Goal: Information Seeking & Learning: Learn about a topic

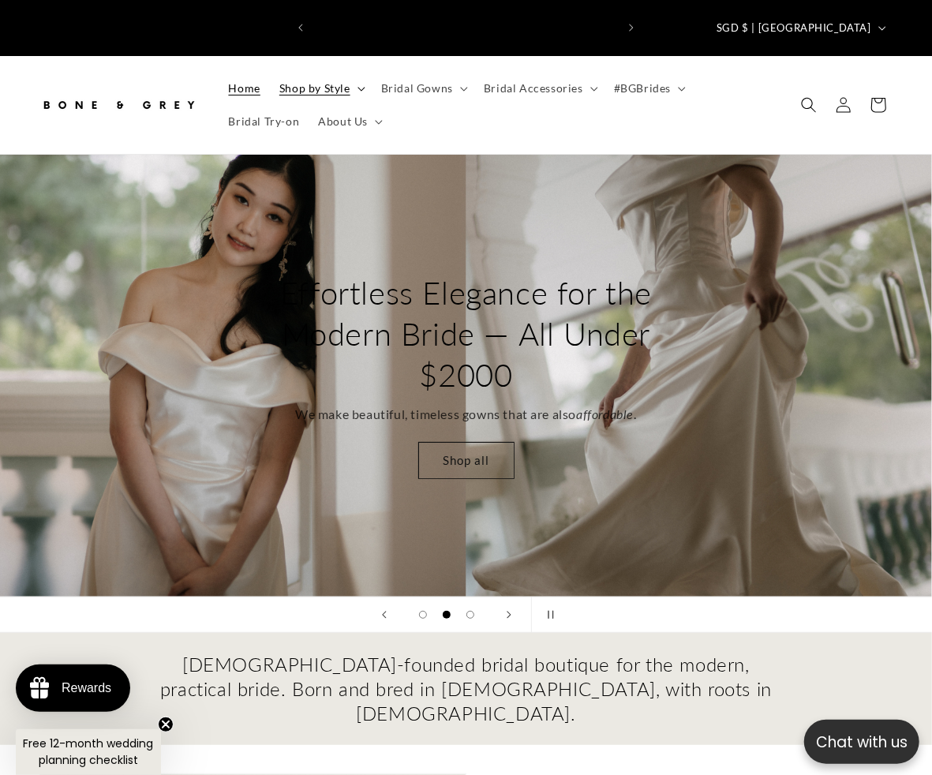
scroll to position [0, 301]
click at [442, 81] on span "Bridal Gowns" at bounding box center [417, 88] width 72 height 14
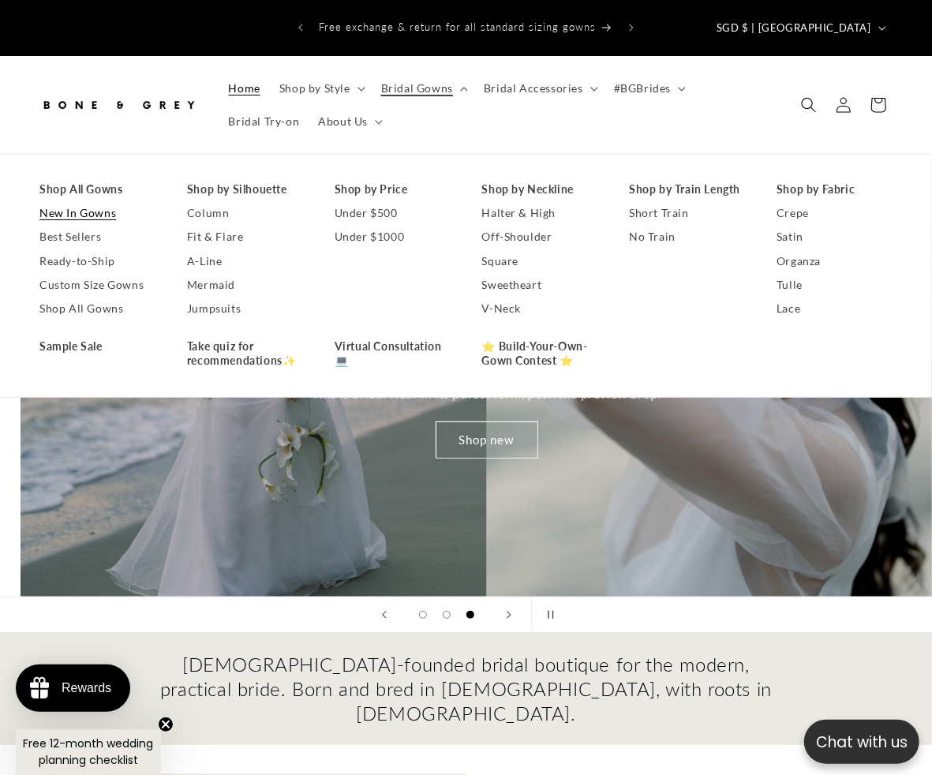
scroll to position [0, 1864]
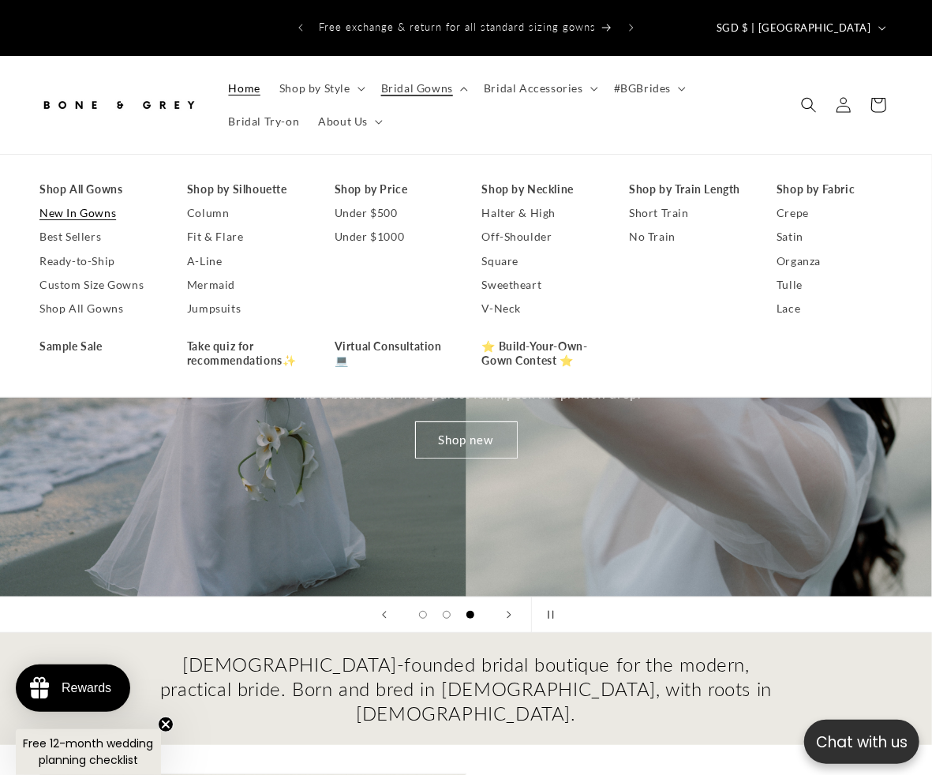
click at [101, 201] on link "New In Gowns" at bounding box center [97, 213] width 116 height 24
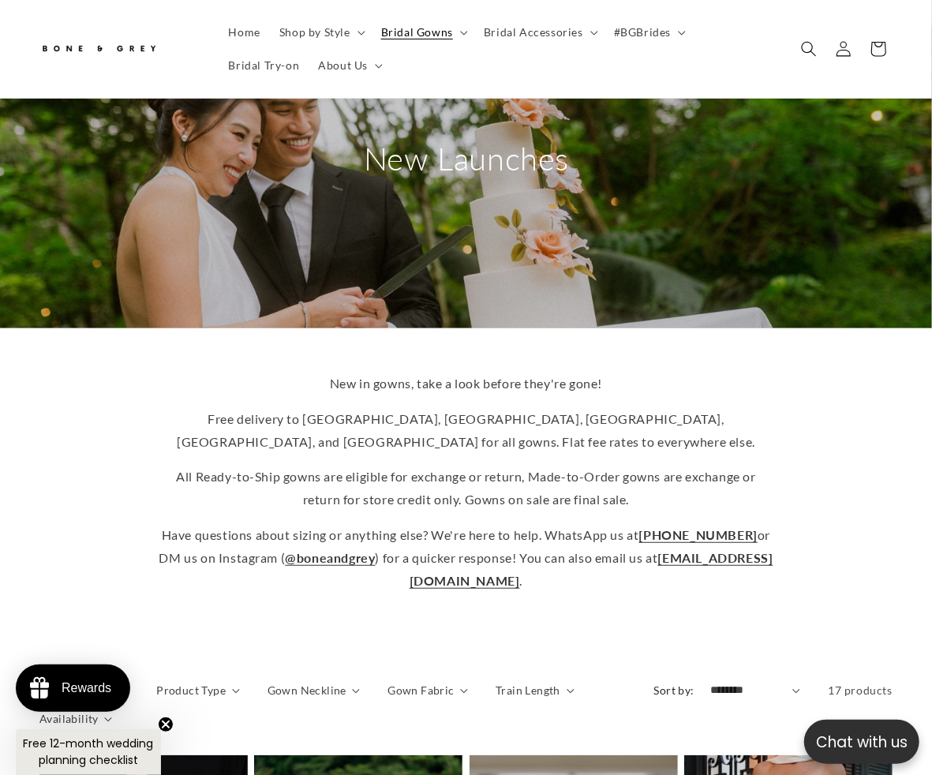
scroll to position [88, 0]
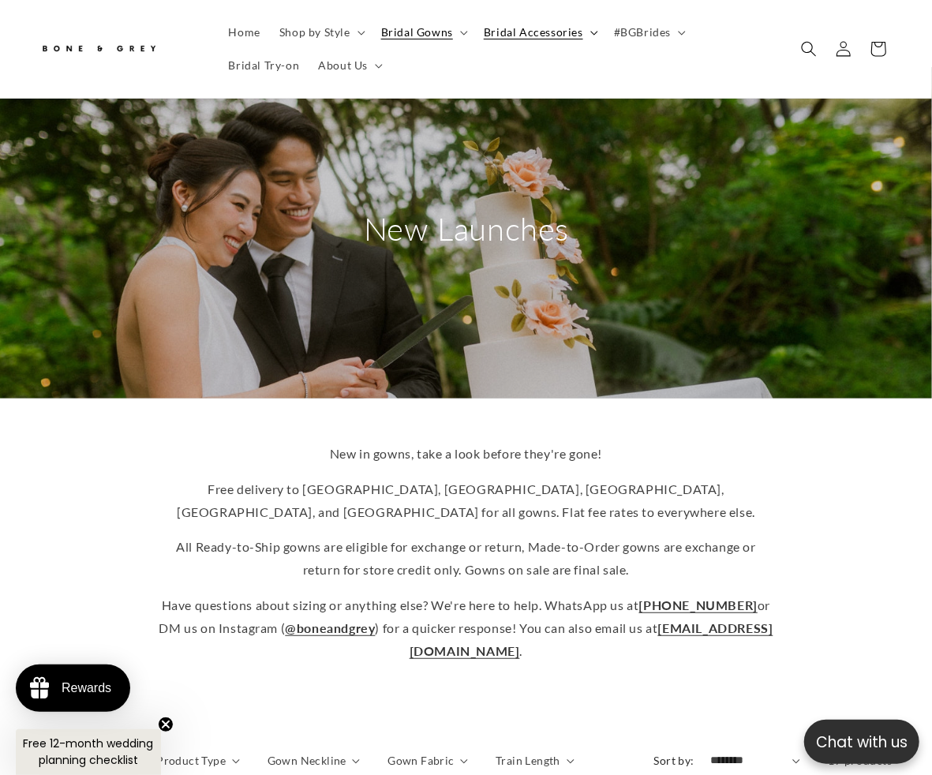
click at [578, 32] on summary "Bridal Accessories" at bounding box center [539, 32] width 130 height 33
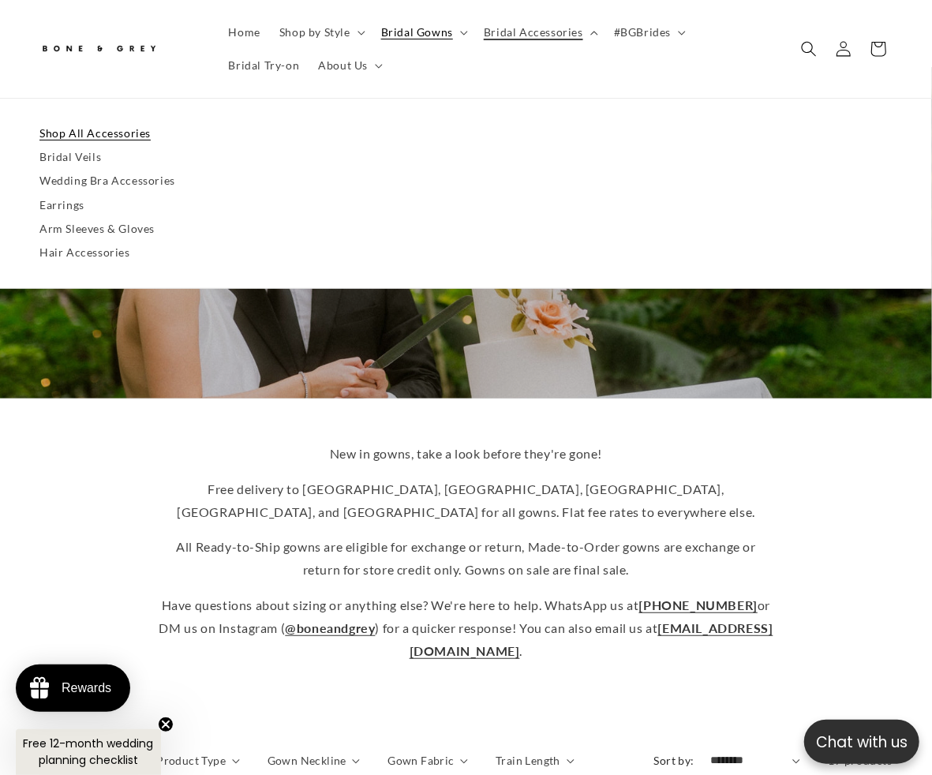
click at [142, 127] on link "Shop All Accessories" at bounding box center [465, 134] width 853 height 24
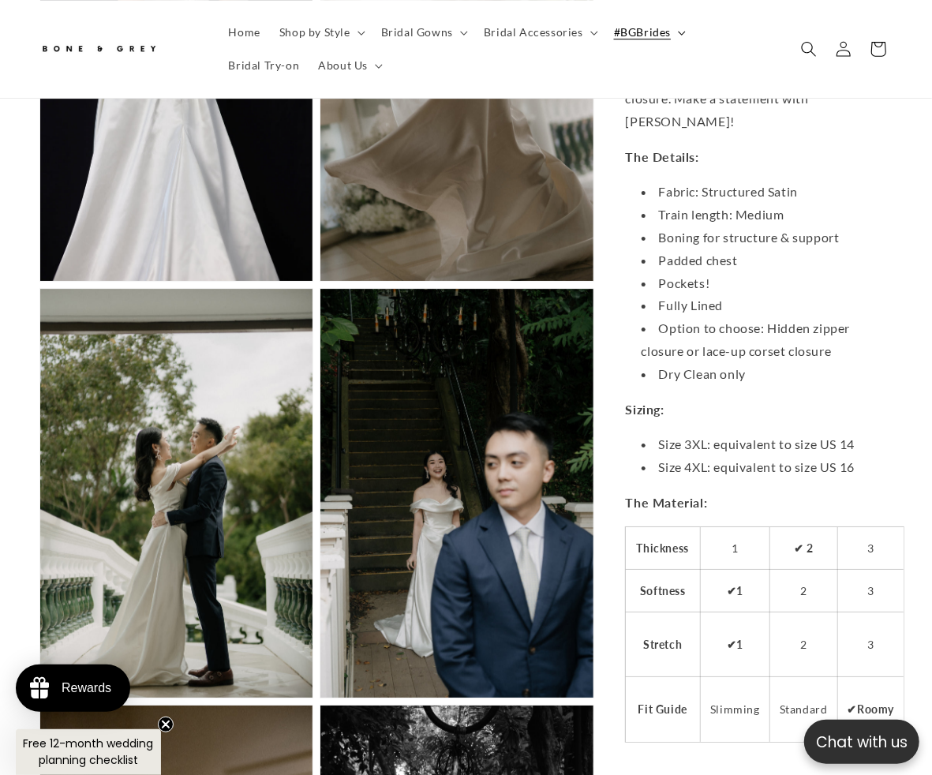
scroll to position [2542, 0]
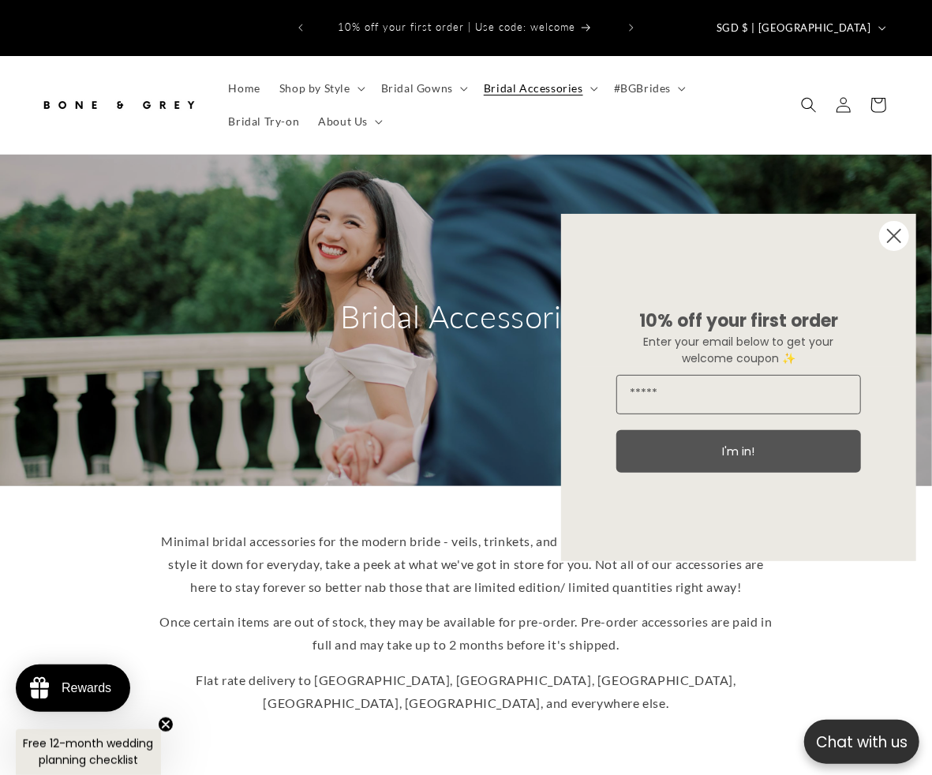
click at [899, 232] on circle "Close dialog" at bounding box center [894, 236] width 30 height 30
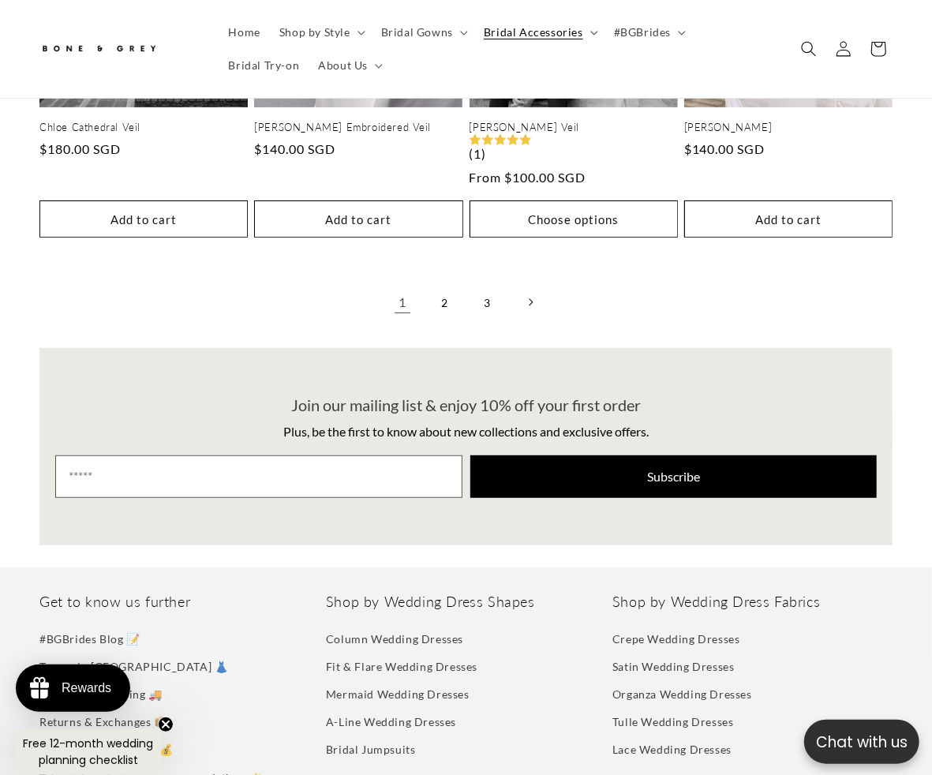
scroll to position [2873, 0]
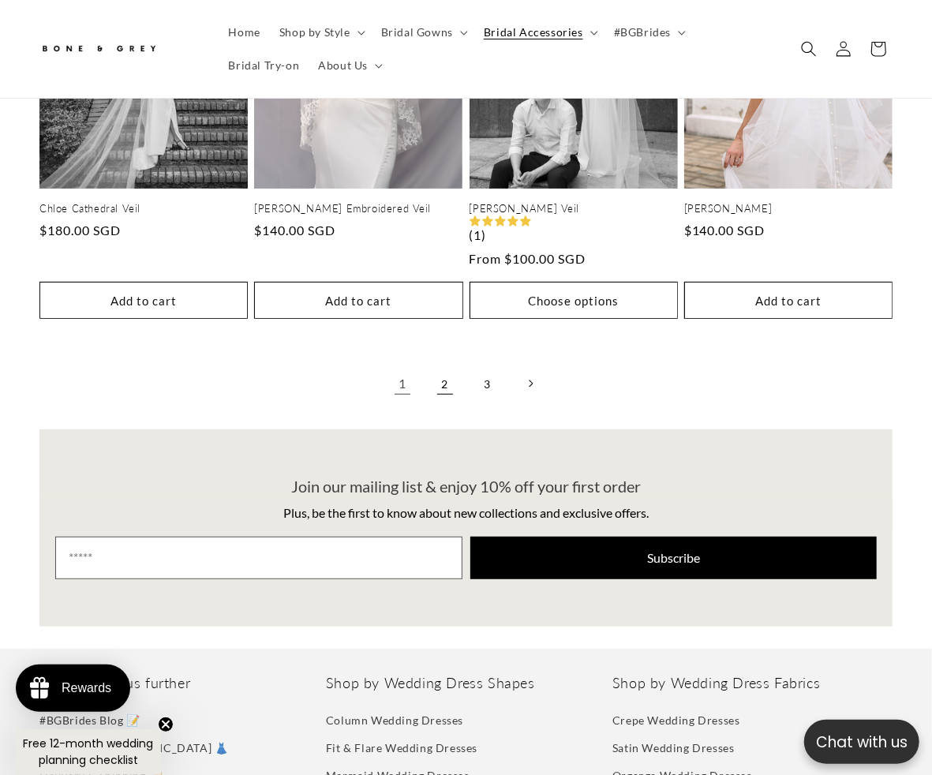
click at [443, 366] on link "2" at bounding box center [445, 383] width 35 height 35
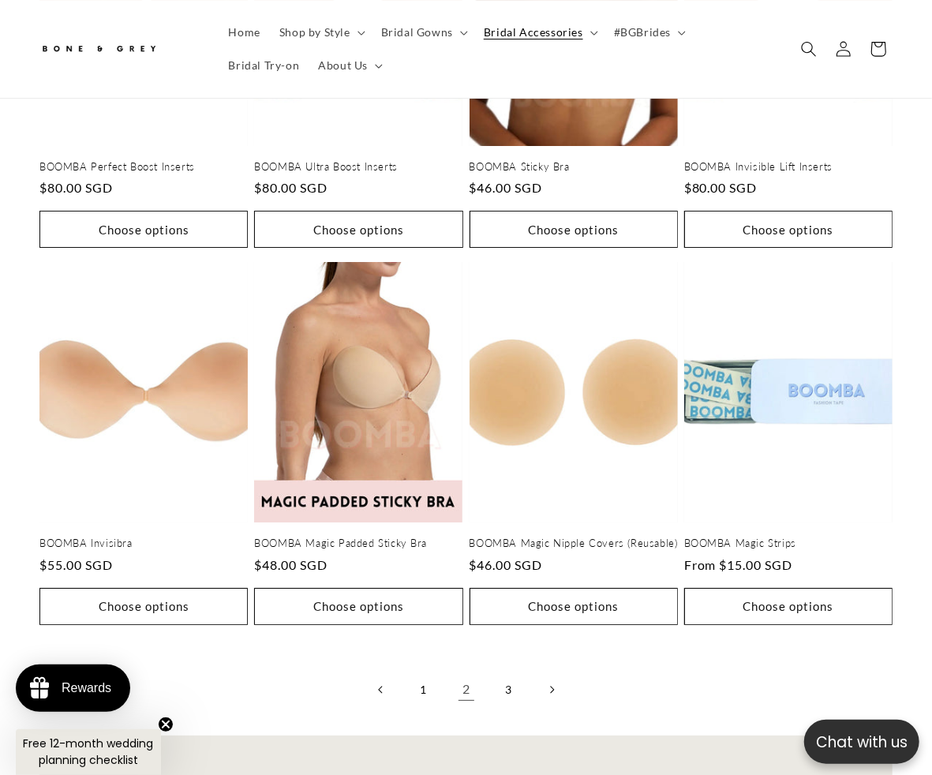
scroll to position [2717, 0]
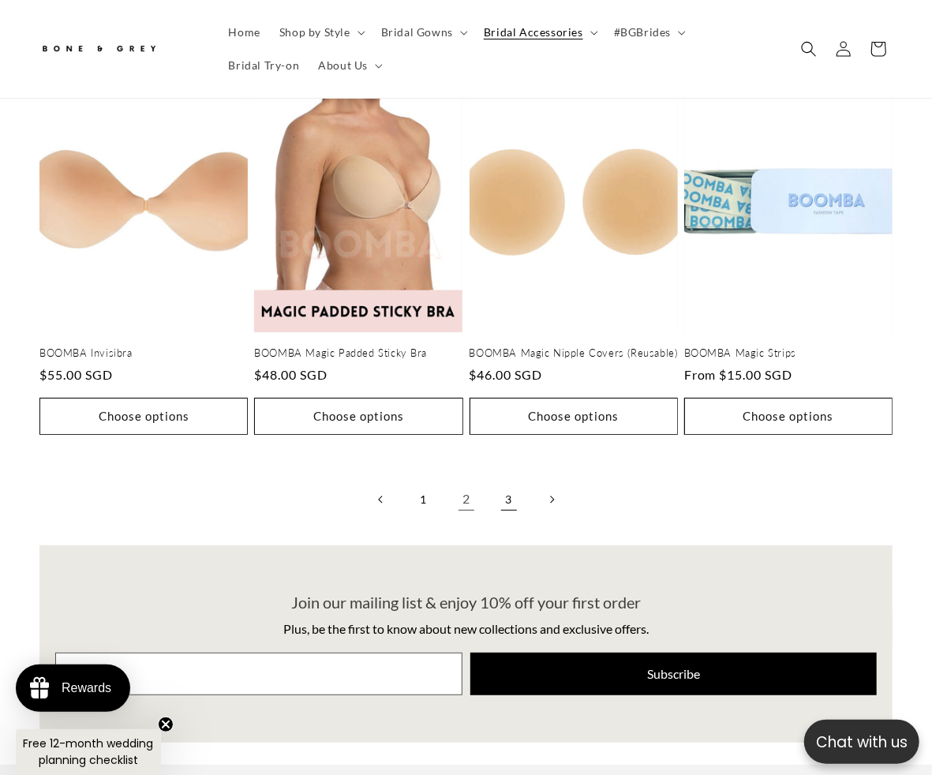
click at [518, 482] on link "3" at bounding box center [509, 499] width 35 height 35
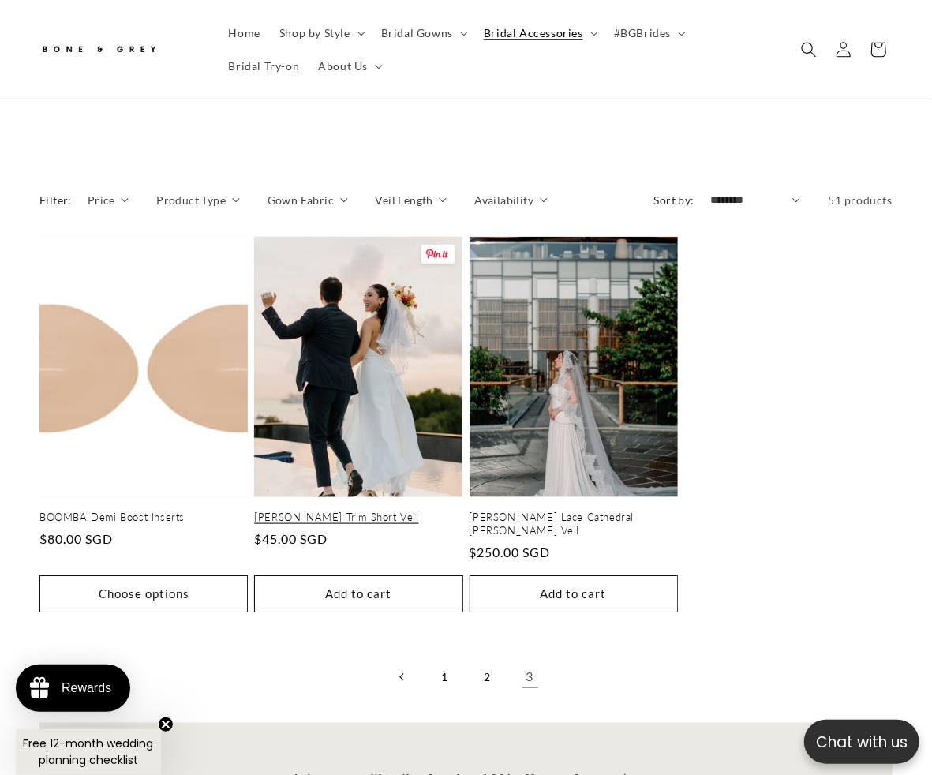
scroll to position [0, 301]
click at [391, 510] on link "[PERSON_NAME] Trim Short Veil" at bounding box center [358, 516] width 208 height 13
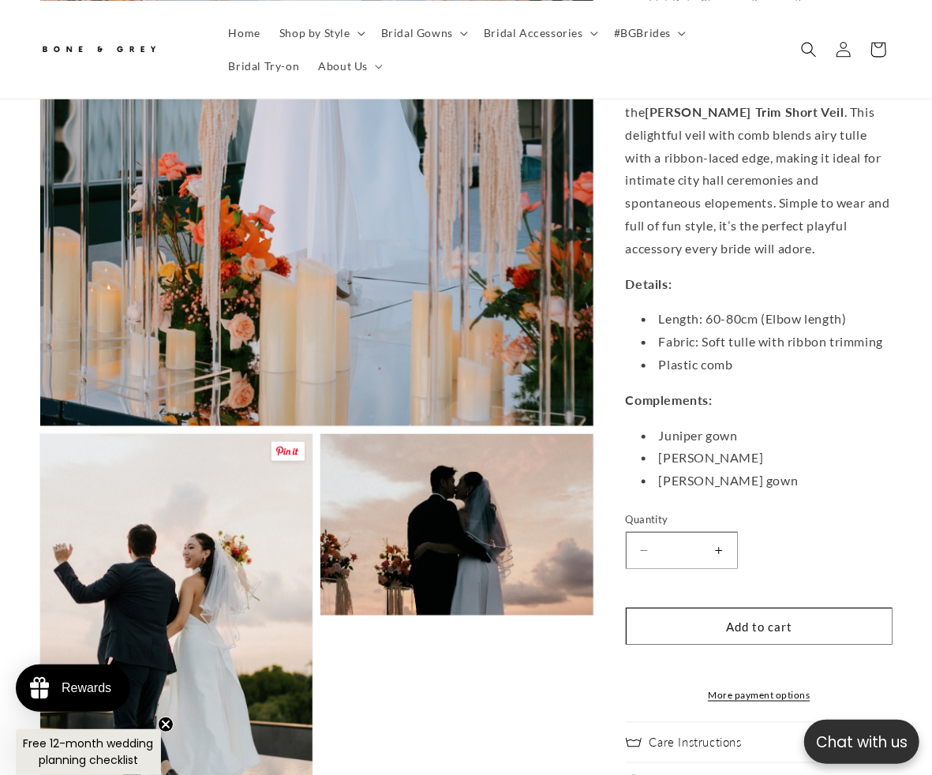
scroll to position [701, 0]
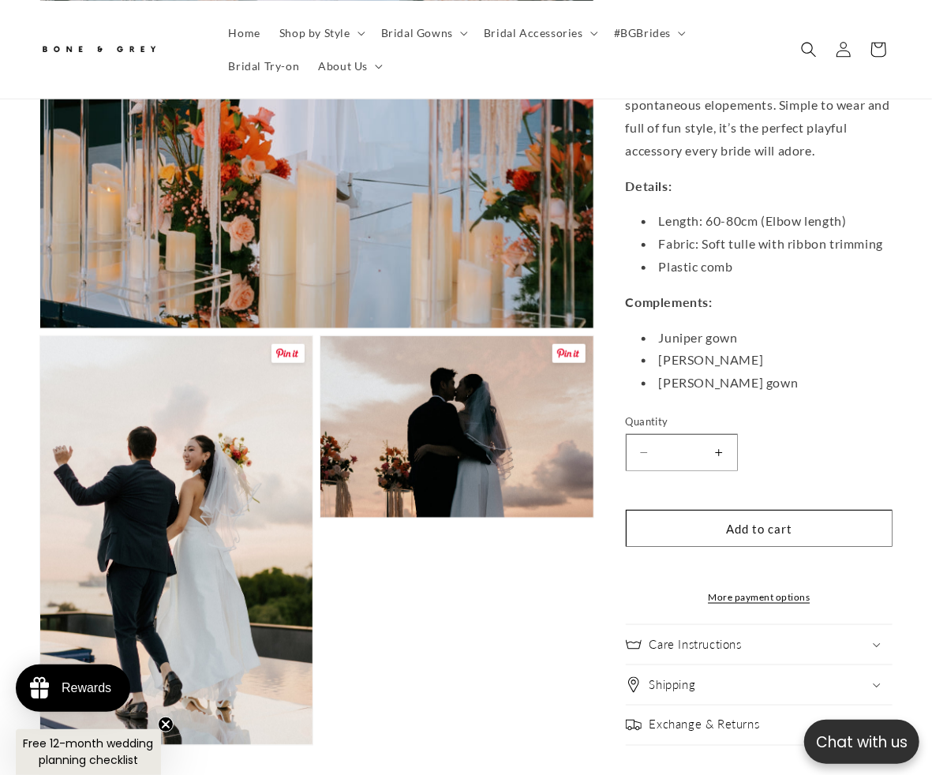
click at [40, 745] on button "Open media 2 in modal" at bounding box center [40, 745] width 0 height 0
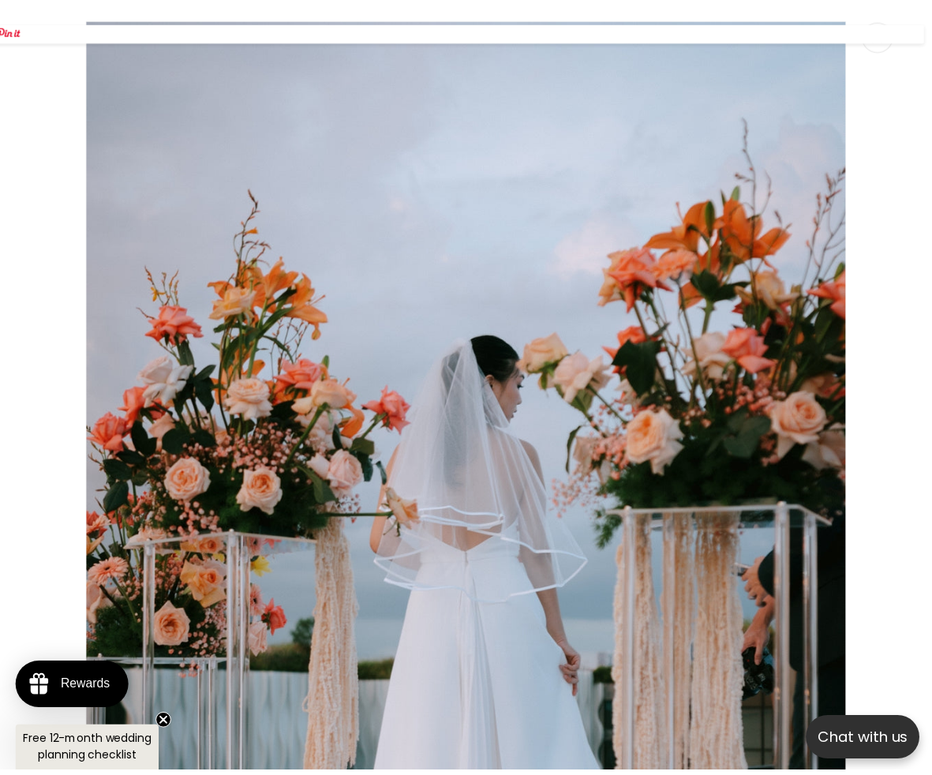
scroll to position [1165, 0]
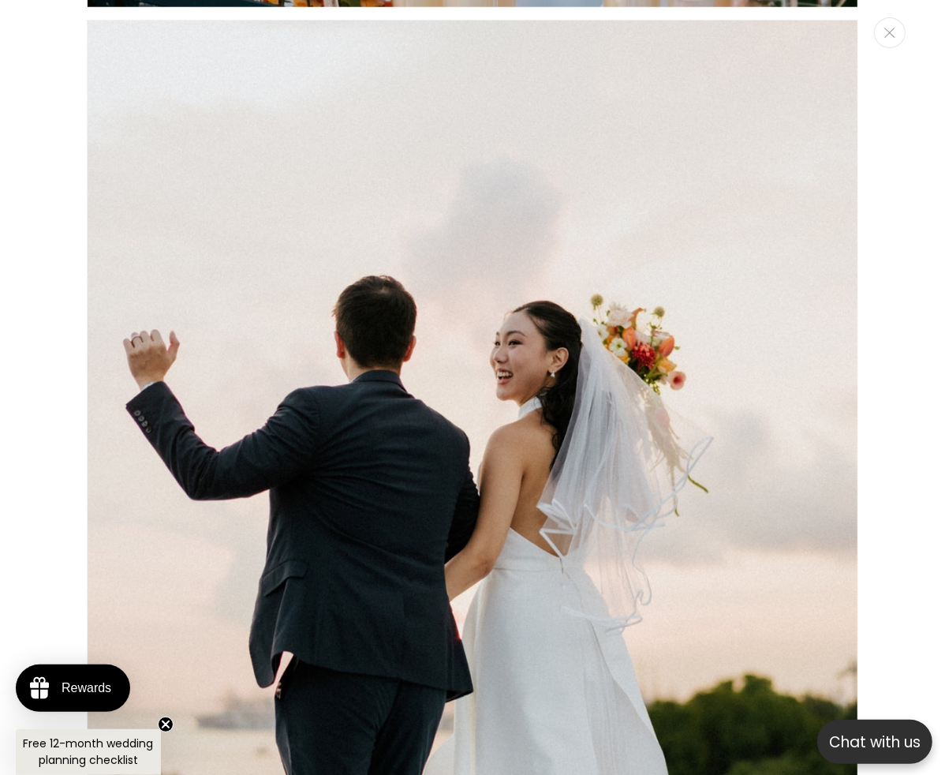
click at [852, 472] on div "Media gallery" at bounding box center [472, 387] width 945 height 775
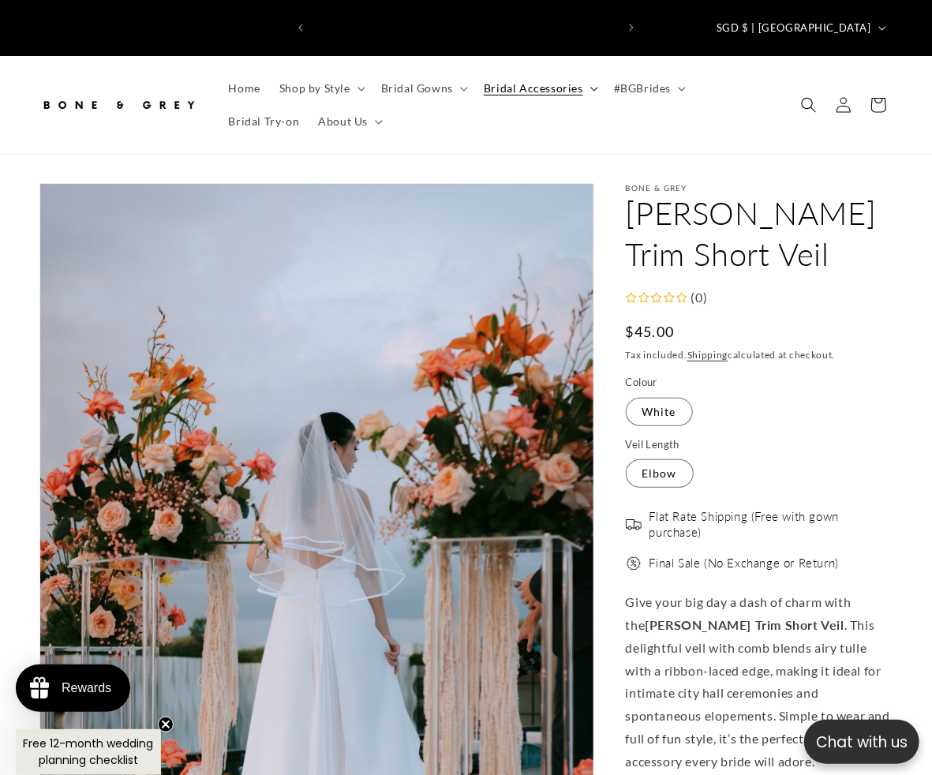
scroll to position [0, 301]
click at [364, 87] on icon at bounding box center [361, 89] width 8 height 5
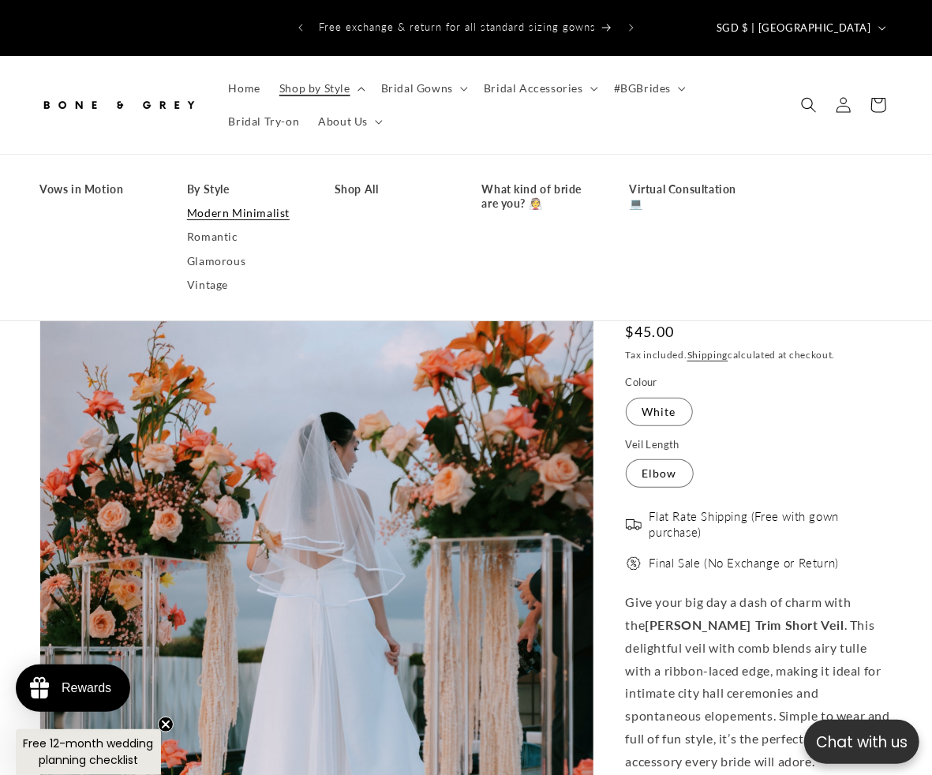
click at [246, 208] on link "Modern Minimalist" at bounding box center [245, 213] width 116 height 24
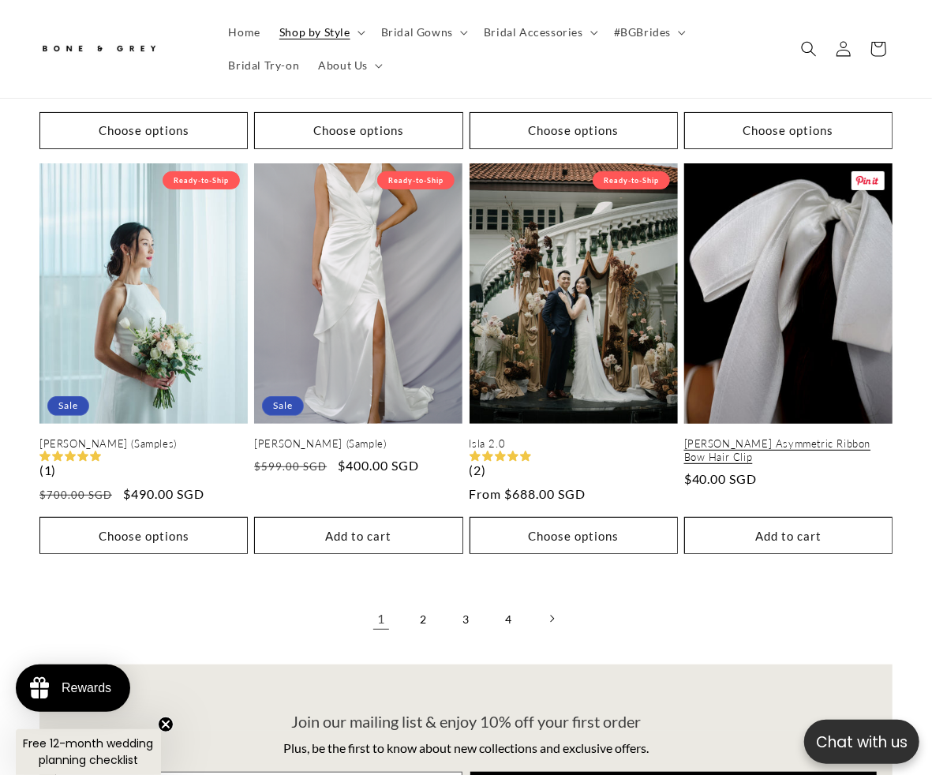
scroll to position [0, 604]
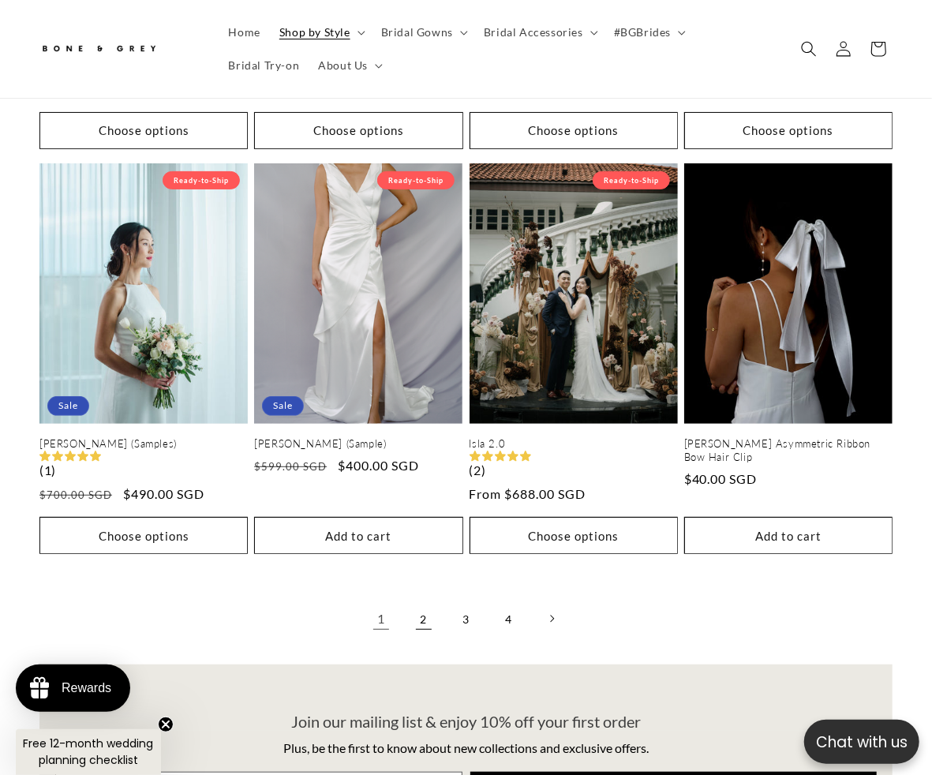
click at [423, 613] on link "2" at bounding box center [423, 618] width 35 height 35
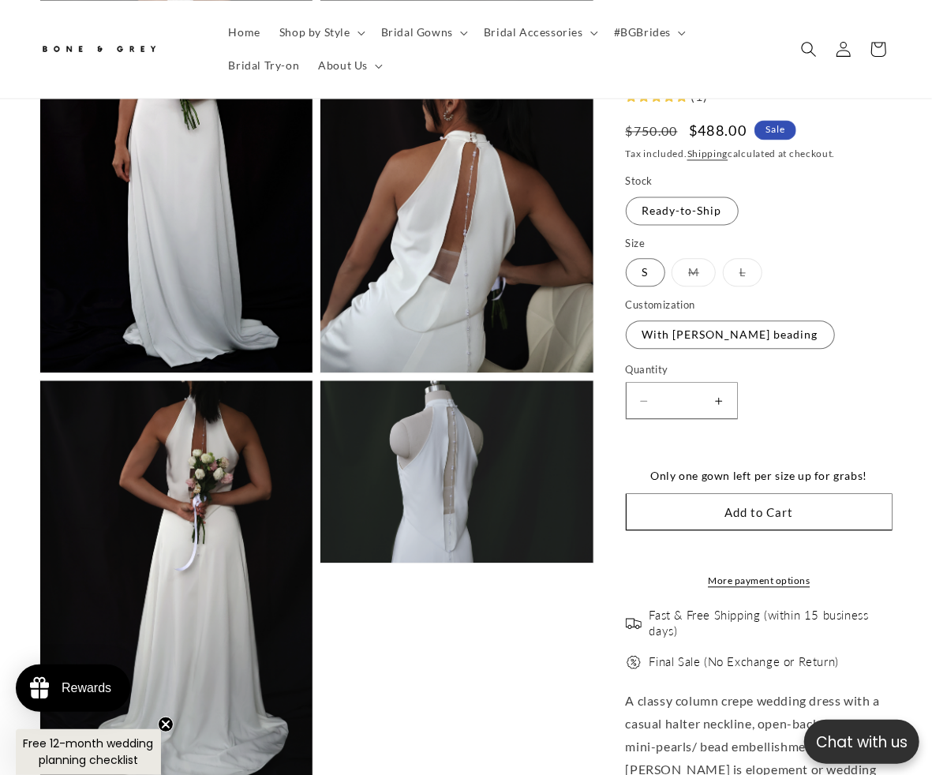
scroll to position [964, 0]
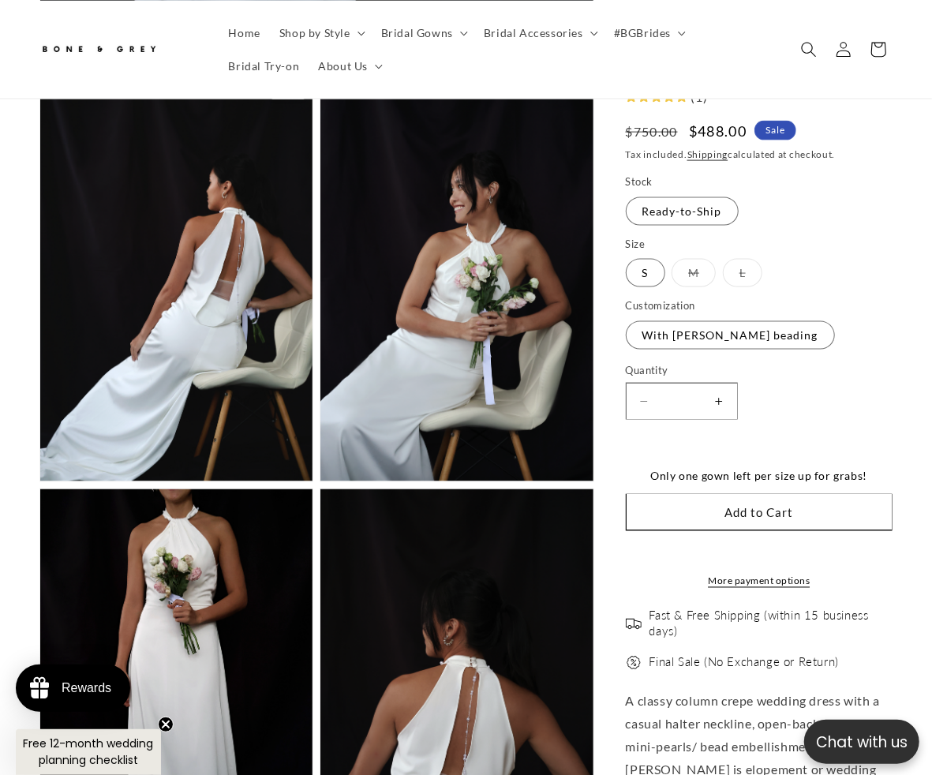
click at [40, 481] on button "Open media 2 in modal" at bounding box center [40, 481] width 0 height 0
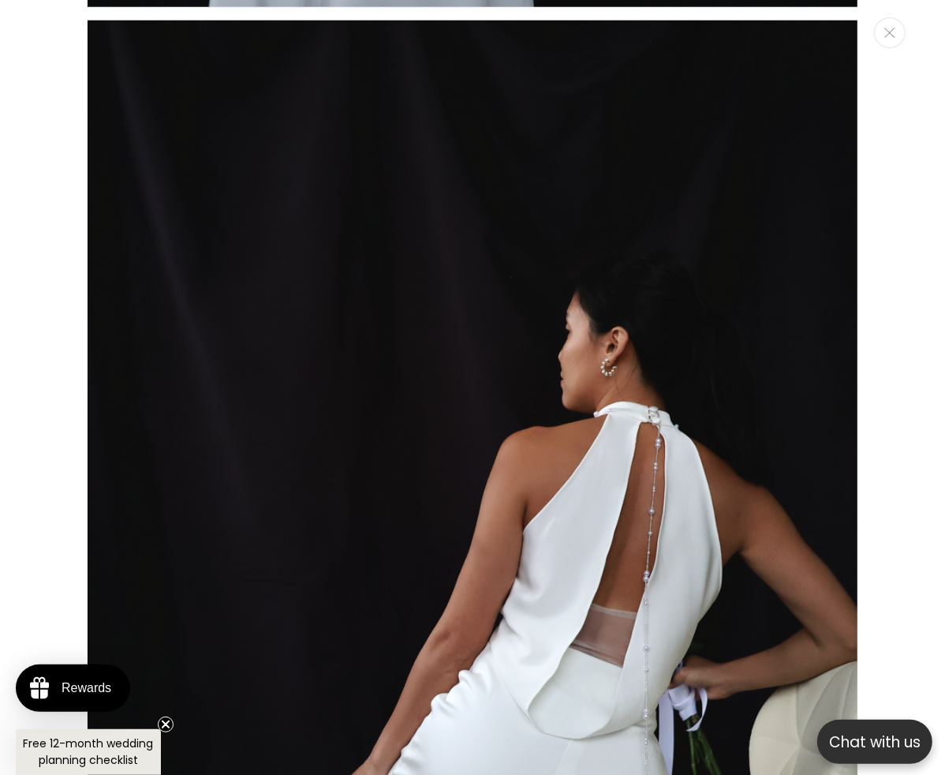
click at [855, 331] on div "Media gallery" at bounding box center [472, 387] width 945 height 775
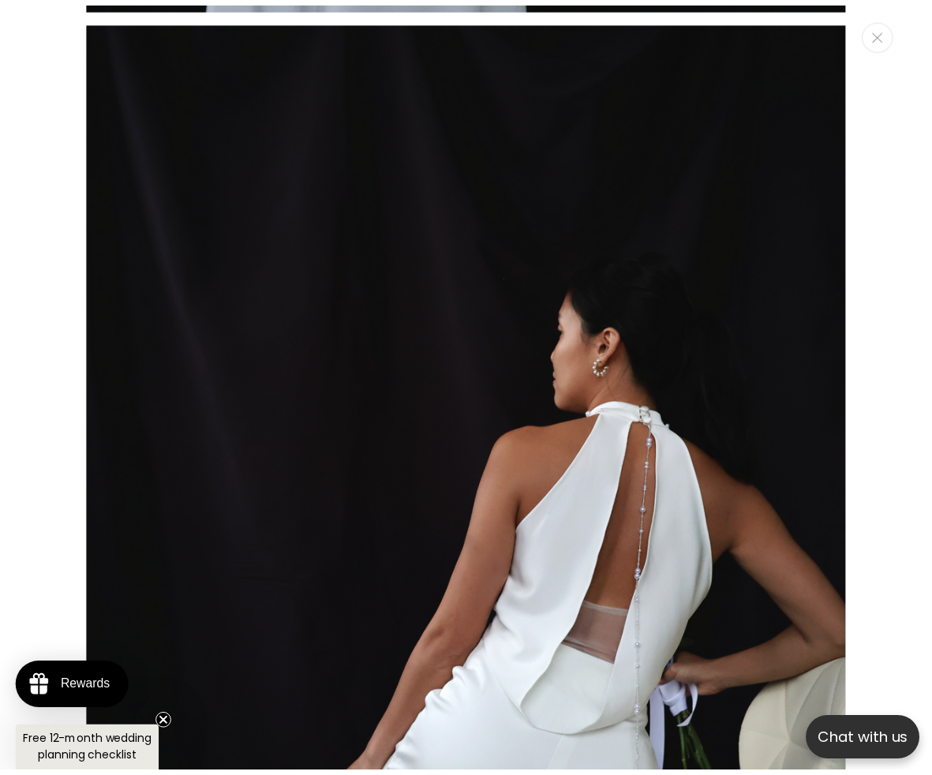
scroll to position [1144, 0]
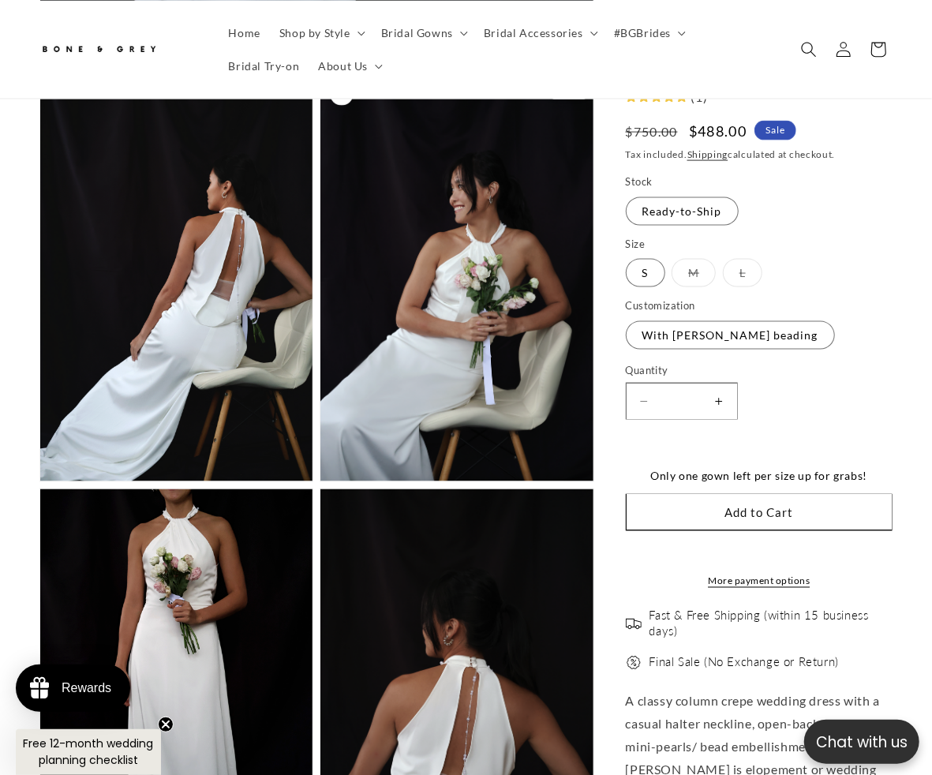
click at [320, 481] on button "Open media 3 in modal" at bounding box center [320, 481] width 0 height 0
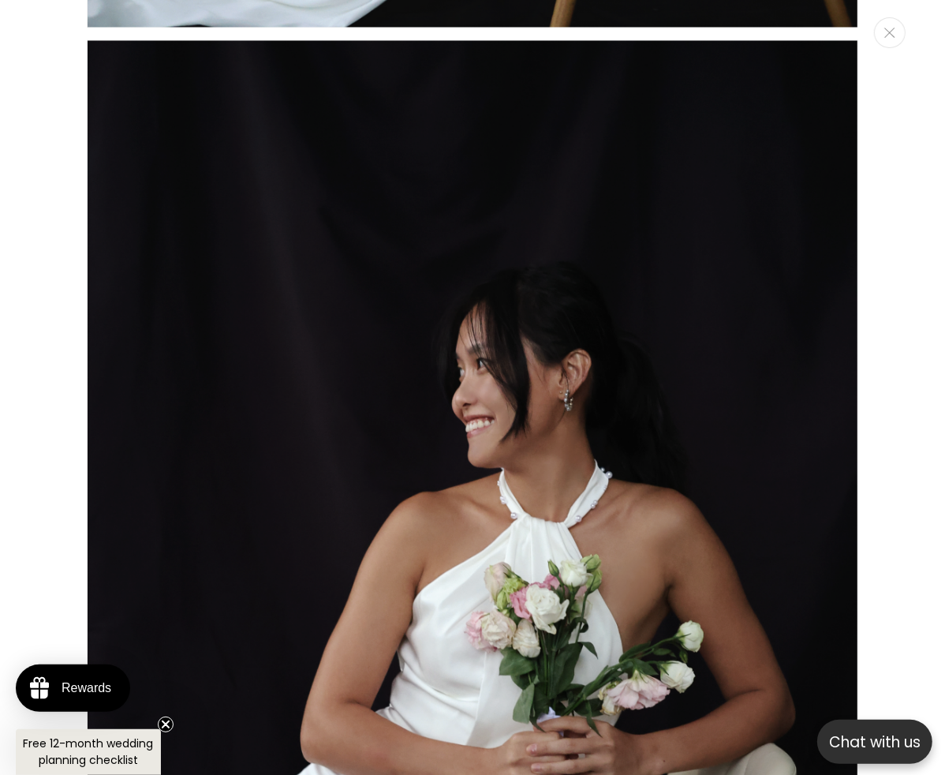
click at [879, 260] on div "Media gallery" at bounding box center [472, 387] width 945 height 775
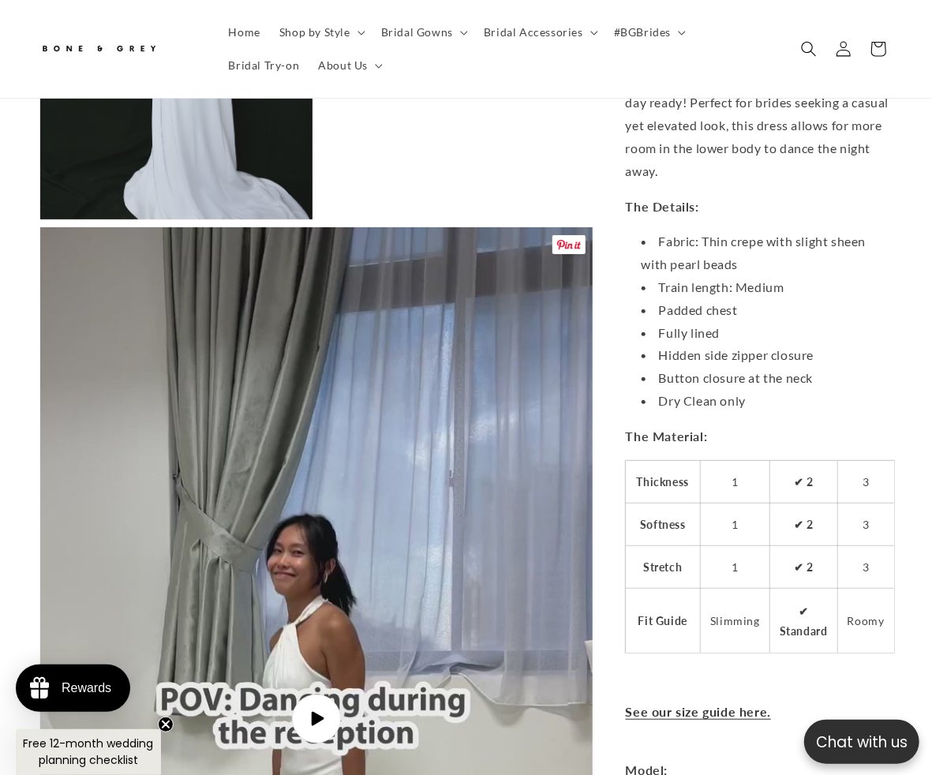
scroll to position [3331, 0]
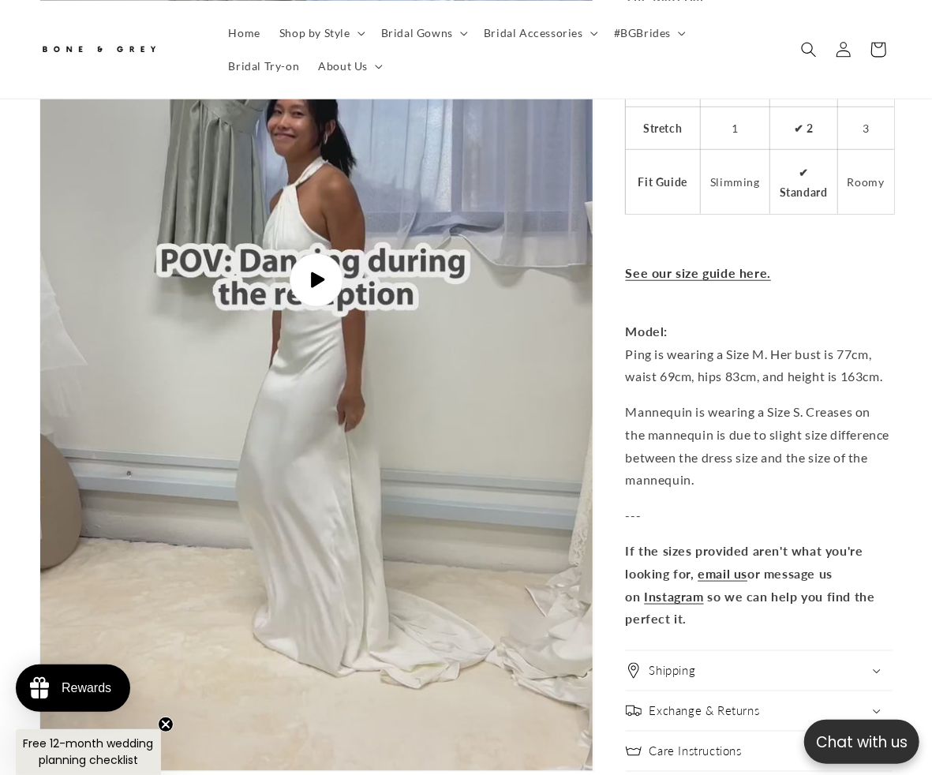
click at [327, 273] on span "Play video" at bounding box center [317, 279] width 54 height 54
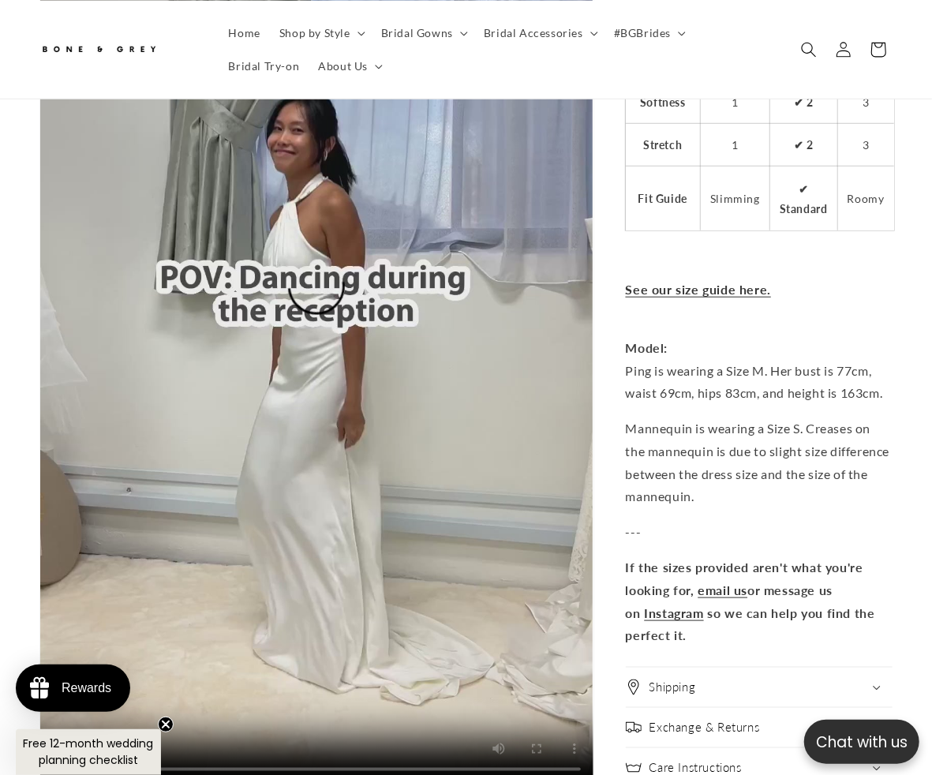
scroll to position [0, 604]
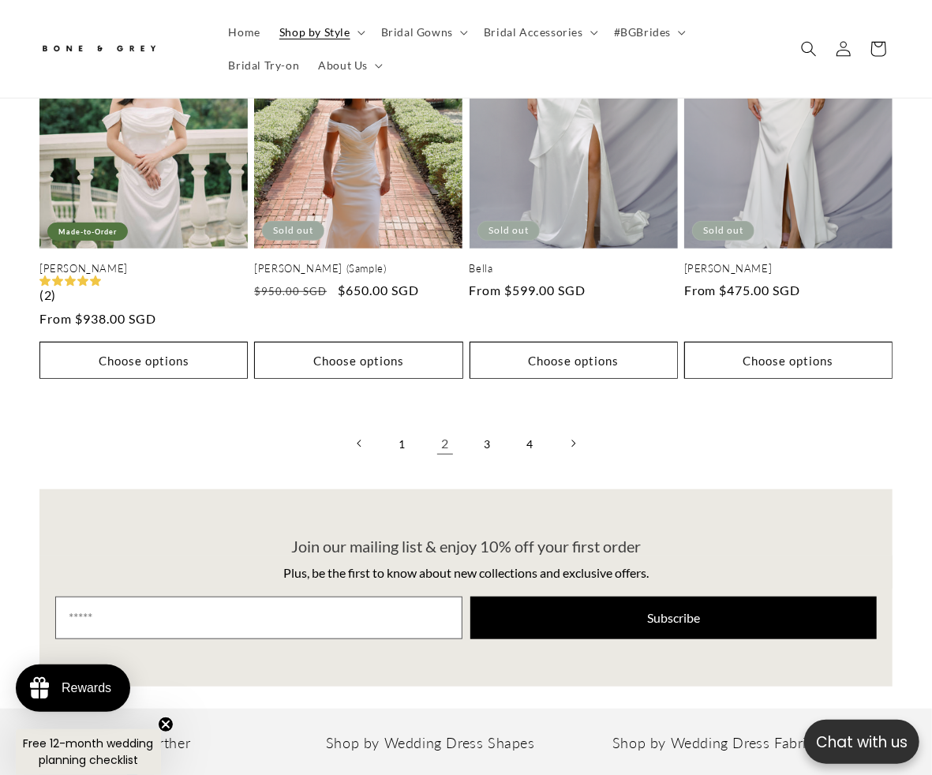
scroll to position [0, 301]
click at [471, 436] on link "3" at bounding box center [487, 443] width 35 height 35
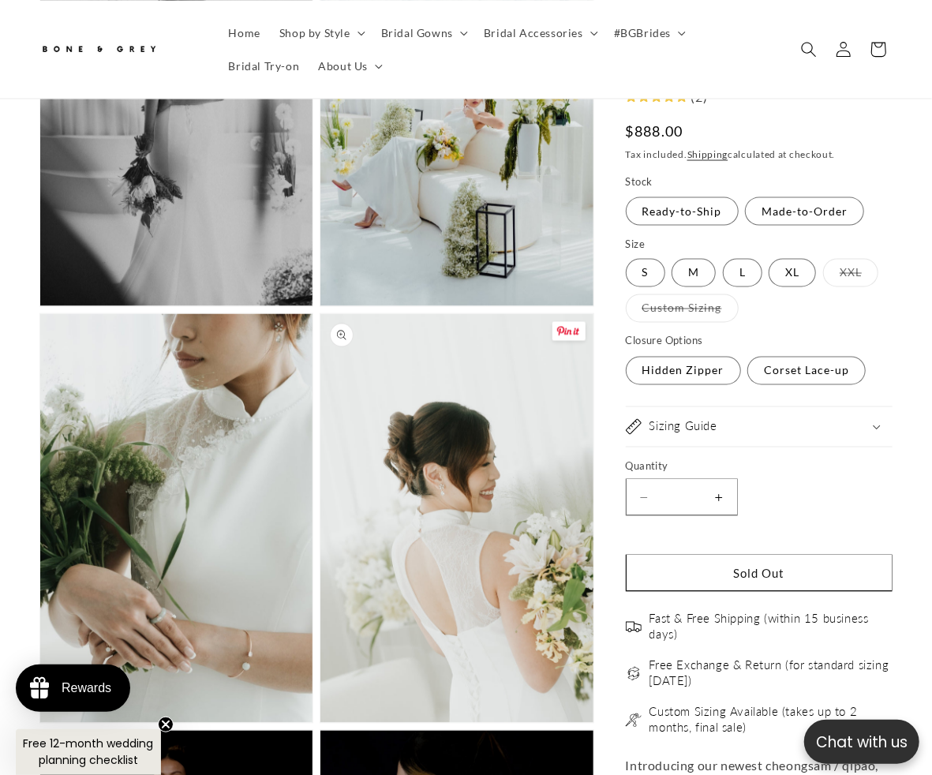
scroll to position [1666, 0]
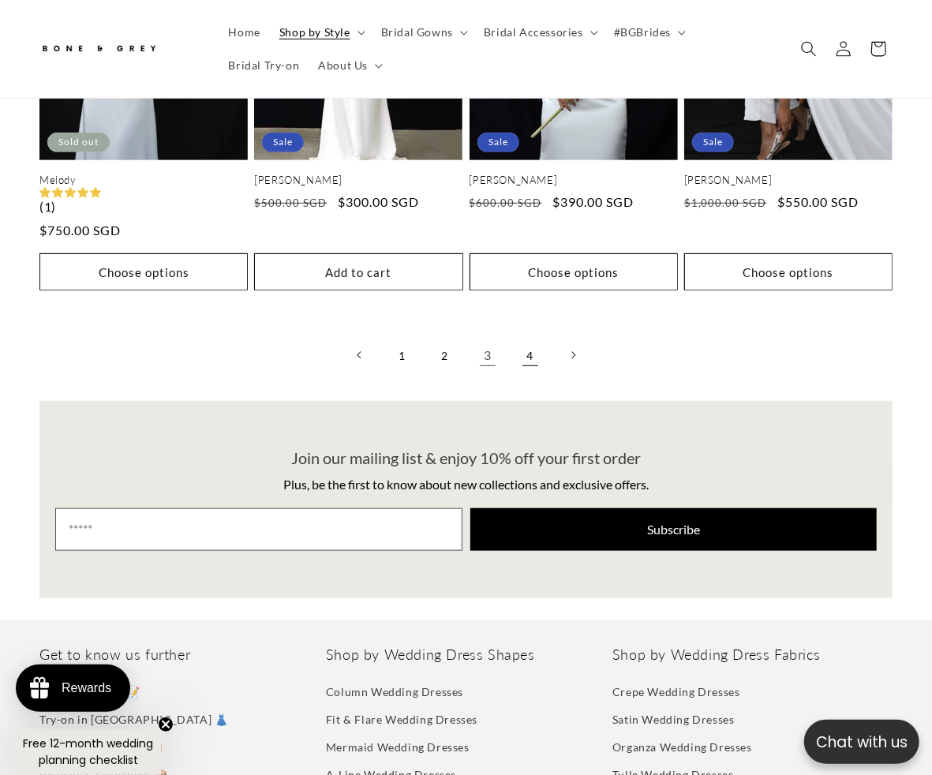
click at [529, 344] on link "4" at bounding box center [530, 355] width 35 height 35
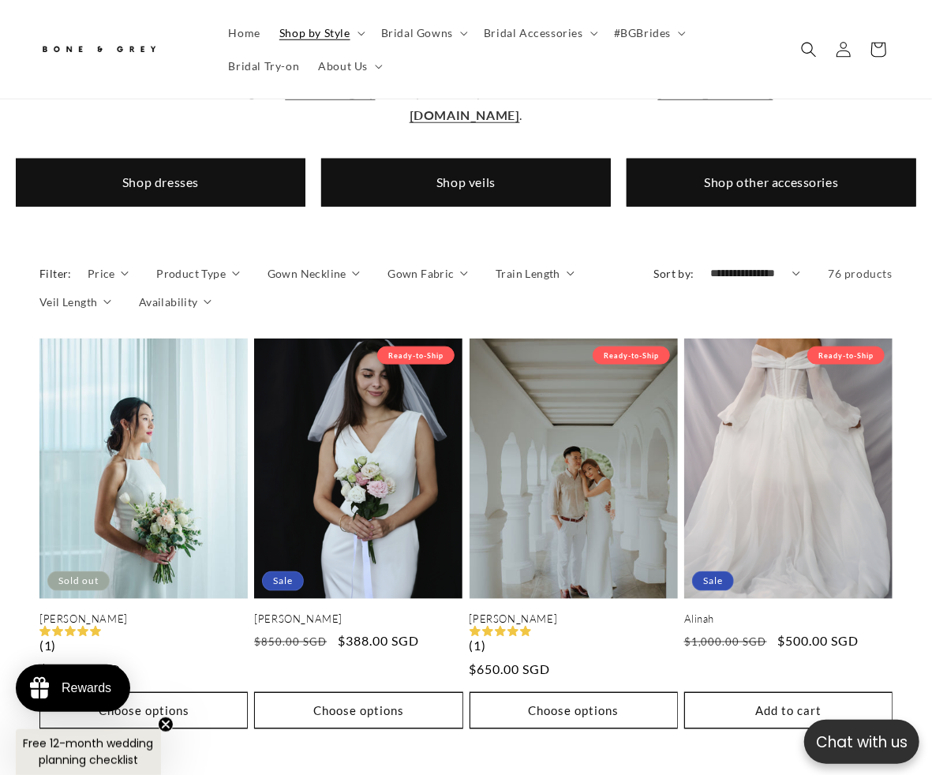
scroll to position [789, 0]
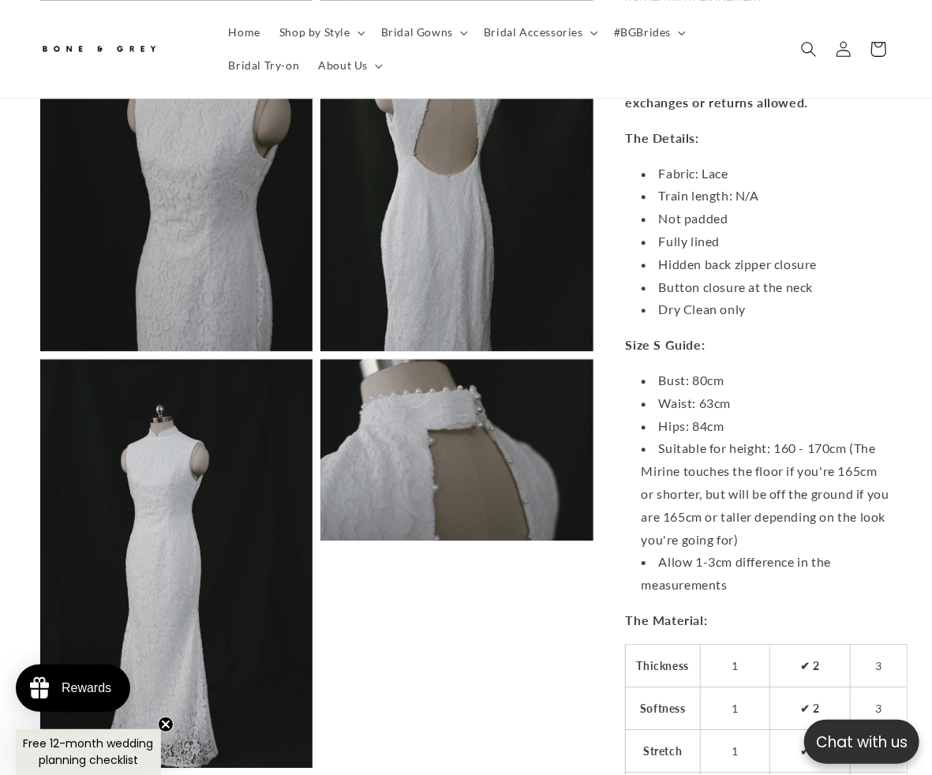
scroll to position [0, 301]
